Goal: Transaction & Acquisition: Obtain resource

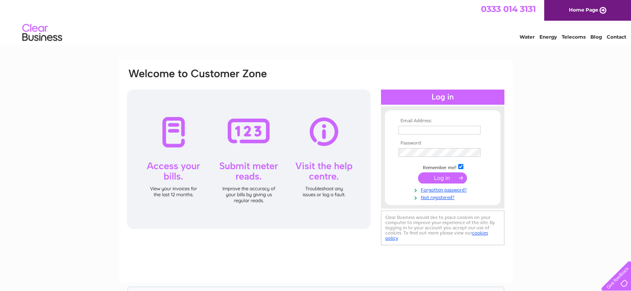
click at [373, 132] on input "text" at bounding box center [439, 130] width 82 height 9
paste input "purchase.ledger@crsmith.co.uk"
type input "purchase.ledger@crsmith.co.uk"
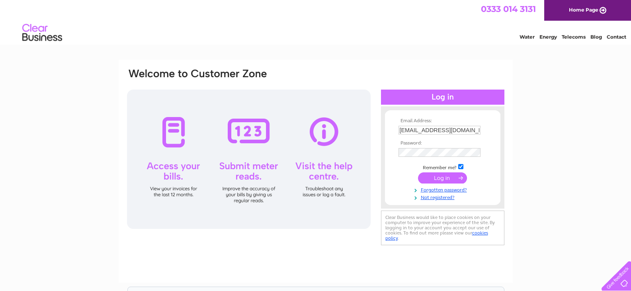
click at [373, 176] on input "submit" at bounding box center [442, 177] width 49 height 11
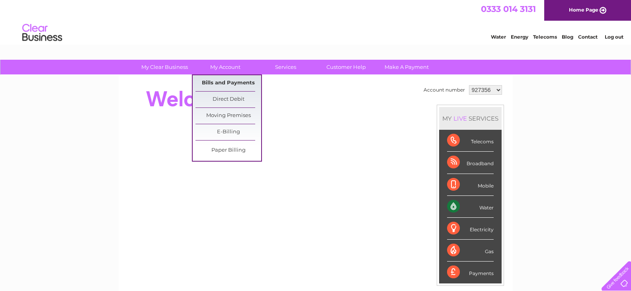
click at [230, 80] on link "Bills and Payments" at bounding box center [228, 83] width 66 height 16
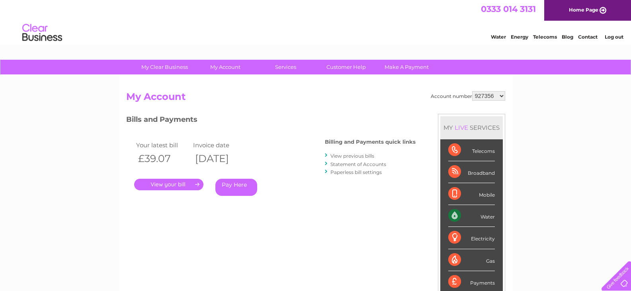
click at [190, 186] on link "." at bounding box center [168, 185] width 69 height 12
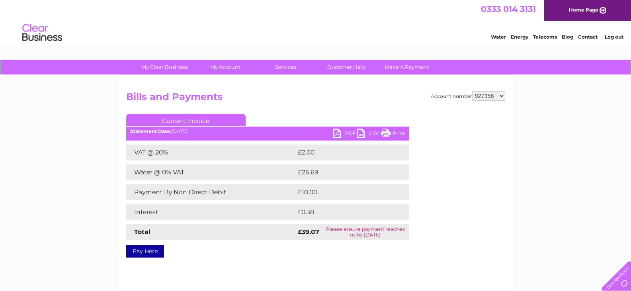
click at [334, 135] on link "PDF" at bounding box center [345, 135] width 24 height 12
click at [483, 88] on div "Account number 927356 1097077 1097085 Bills and Payments Current Invoice PDF CS…" at bounding box center [316, 186] width 394 height 223
click at [484, 97] on select "927356 1097077 1097085" at bounding box center [488, 96] width 33 height 10
select select "1097077"
click at [472, 91] on select "927356 1097077 1097085" at bounding box center [488, 96] width 33 height 10
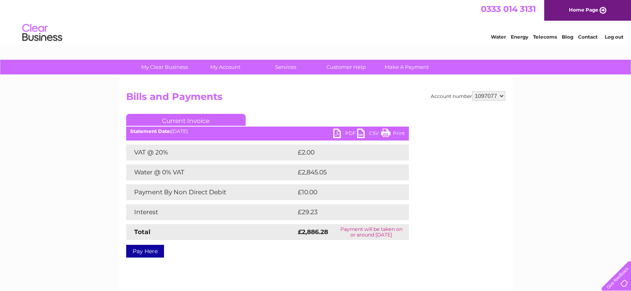
click at [330, 130] on div "Statement Date: [DATE]" at bounding box center [267, 132] width 283 height 6
click at [335, 134] on link "PDF" at bounding box center [345, 135] width 24 height 12
click at [497, 91] on select "927356 1097077 1097085" at bounding box center [488, 96] width 33 height 10
click at [472, 91] on select "927356 1097077 1097085" at bounding box center [488, 96] width 33 height 10
click at [350, 104] on h2 "Bills and Payments" at bounding box center [315, 98] width 379 height 15
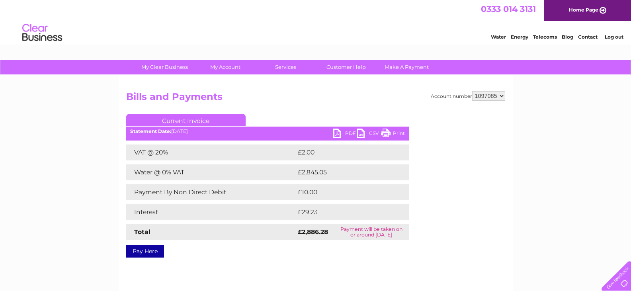
click at [338, 137] on link "PDF" at bounding box center [345, 135] width 24 height 12
click at [328, 98] on h2 "Bills and Payments" at bounding box center [315, 98] width 379 height 15
click at [509, 94] on div "Account number 927356 1097077 1097085 Bills and Payments Current Invoice PDF CS…" at bounding box center [316, 186] width 394 height 223
click at [497, 96] on select "927356 1097077 1097085" at bounding box center [488, 96] width 33 height 10
click at [472, 91] on select "927356 1097077 1097085" at bounding box center [488, 96] width 33 height 10
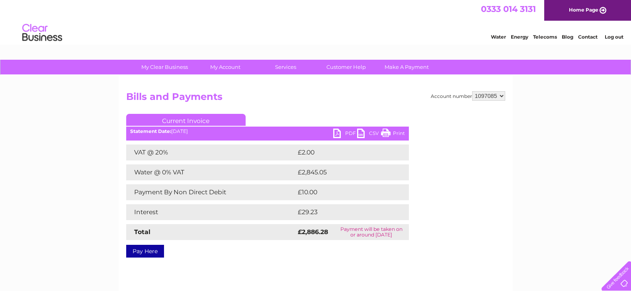
click at [370, 106] on h2 "Bills and Payments" at bounding box center [315, 98] width 379 height 15
click at [482, 96] on select "927356 1097077 1097085" at bounding box center [488, 96] width 33 height 10
select select "1097077"
click at [472, 91] on select "927356 1097077 1097085" at bounding box center [488, 96] width 33 height 10
click at [495, 99] on select "927356 1097077 1097085" at bounding box center [488, 96] width 33 height 10
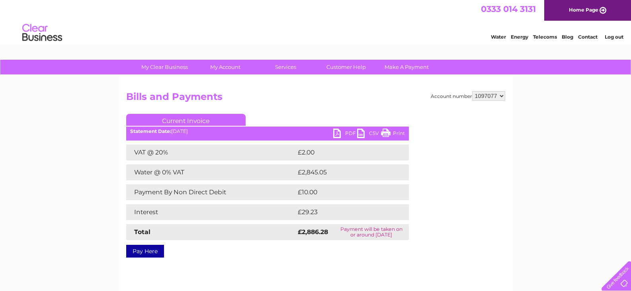
select select "1097085"
click at [472, 91] on select "927356 1097077 1097085" at bounding box center [488, 96] width 33 height 10
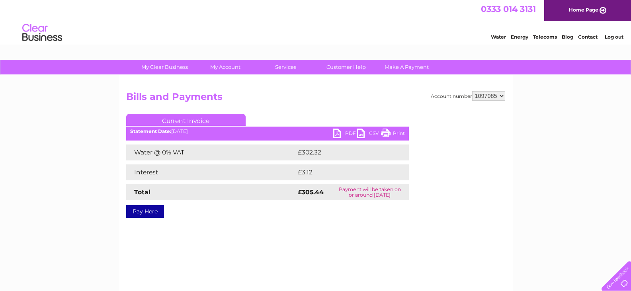
click at [336, 137] on link "PDF" at bounding box center [345, 135] width 24 height 12
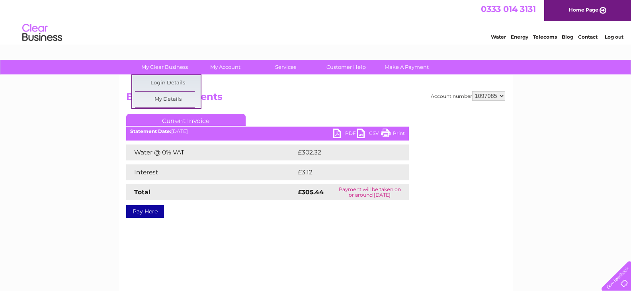
click at [87, 98] on div "My Clear Business Login Details My Details My Preferences Link Account My Accou…" at bounding box center [315, 247] width 631 height 375
